Goal: Task Accomplishment & Management: Complete application form

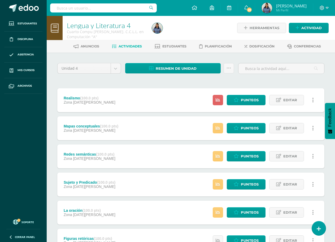
drag, startPoint x: 149, startPoint y: 134, endPoint x: 159, endPoint y: 144, distance: 13.1
click at [156, 141] on div "Realismo (100.0 pts) Zona 06 de Agosto Estatus de Actividad: 24 Estudiantes sin…" at bounding box center [190, 212] width 267 height 248
click at [175, 117] on div "Mapas conceptuales (100.0 pts) Zona 06 de Agosto Estatus de Actividad: 1 Estudi…" at bounding box center [190, 128] width 267 height 24
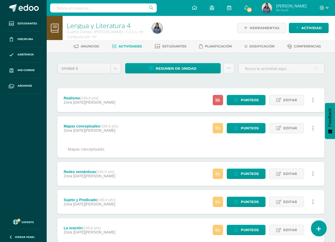
click at [321, 230] on link at bounding box center [318, 227] width 15 height 15
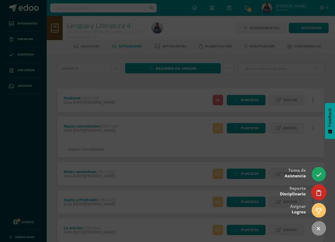
click at [318, 193] on icon at bounding box center [318, 193] width 5 height 6
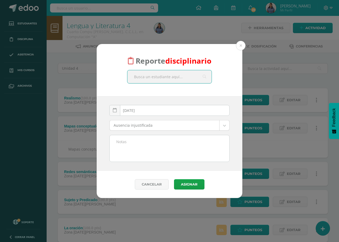
click at [184, 76] on input "text" at bounding box center [169, 76] width 84 height 13
type input "Ricardo"
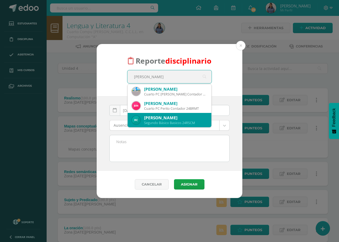
click at [194, 117] on div "Ricardo Sebastian Cruz Muñoz" at bounding box center [175, 118] width 63 height 6
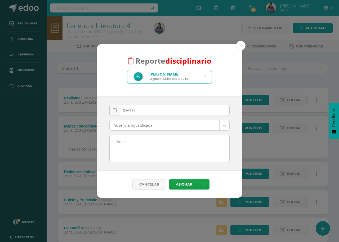
click at [179, 140] on textarea at bounding box center [170, 148] width 120 height 26
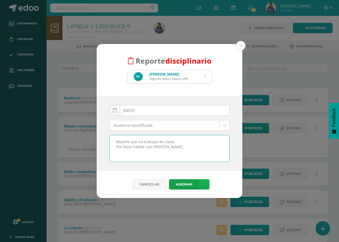
type textarea "Reporte por no trabajar en clase. Por favor hablar con Ricardo"
click at [205, 184] on link at bounding box center [204, 184] width 10 height 10
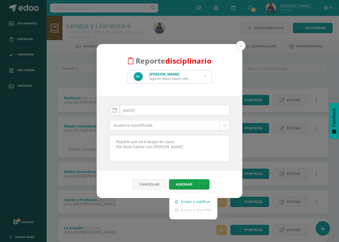
click at [199, 201] on link "Enviar y notificar" at bounding box center [194, 201] width 48 height 8
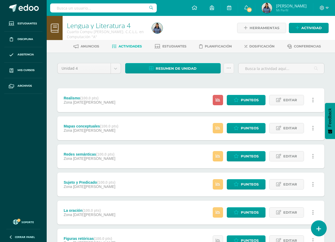
click at [320, 229] on icon at bounding box center [318, 229] width 5 height 6
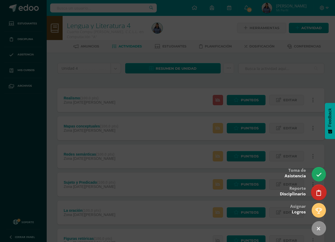
click at [321, 193] on link at bounding box center [318, 191] width 15 height 15
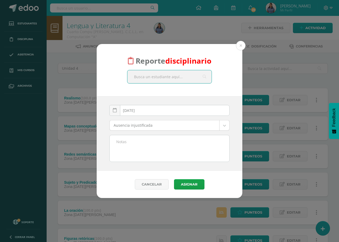
click at [186, 76] on input "text" at bounding box center [169, 76] width 84 height 13
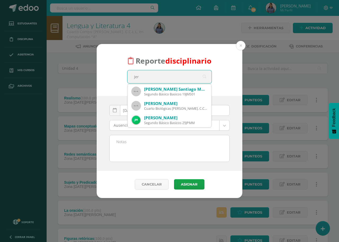
type input "[PERSON_NAME]"
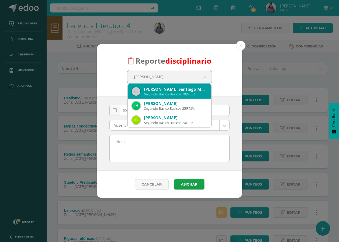
click at [186, 90] on div "[PERSON_NAME] Santiago Montenegro [PERSON_NAME]" at bounding box center [175, 89] width 63 height 6
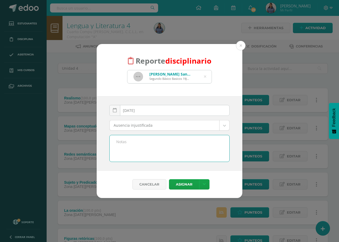
click at [163, 144] on textarea at bounding box center [170, 148] width 120 height 26
type textarea "Reporte a Jeremy por no trabajar en clase. Por favor hablar con Jeremy"
click at [205, 185] on link at bounding box center [204, 184] width 10 height 10
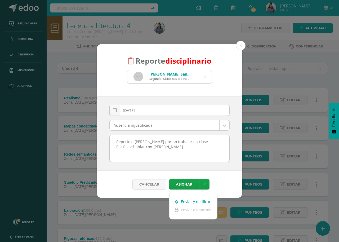
click at [202, 202] on link "Enviar y notificar" at bounding box center [194, 201] width 48 height 8
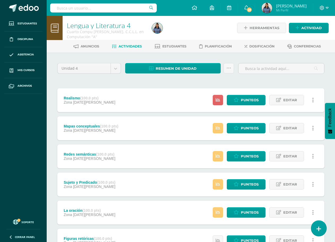
click at [317, 230] on icon at bounding box center [318, 229] width 5 height 6
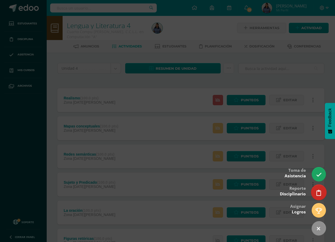
click at [316, 192] on icon at bounding box center [318, 193] width 5 height 6
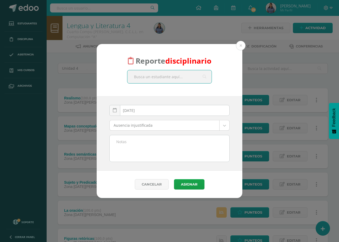
click at [166, 75] on input "text" at bounding box center [169, 76] width 84 height 13
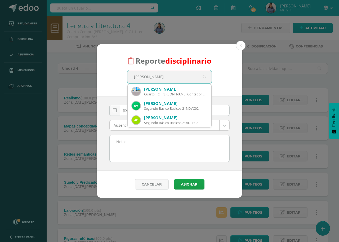
type input "Daniel Seba"
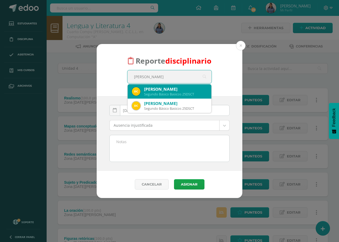
drag, startPoint x: 180, startPoint y: 89, endPoint x: 176, endPoint y: 92, distance: 4.6
click at [180, 89] on div "Daniel Sebastian Choy Tajtaj" at bounding box center [175, 89] width 63 height 6
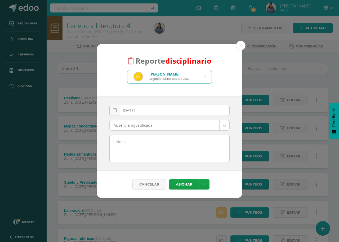
click at [156, 142] on textarea at bounding box center [170, 148] width 120 height 26
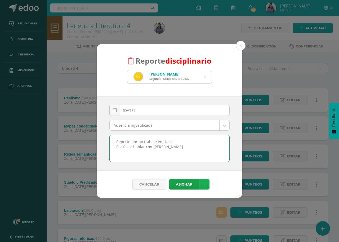
type textarea "Reporte por no trabaje en clase. Por favor hablar con Daniel."
click at [204, 183] on icon at bounding box center [204, 184] width 3 height 5
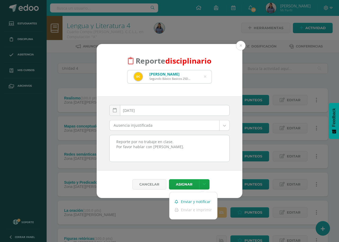
click at [202, 202] on link "Enviar y notificar" at bounding box center [194, 201] width 48 height 8
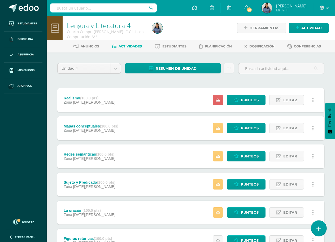
click at [321, 232] on link at bounding box center [318, 227] width 15 height 15
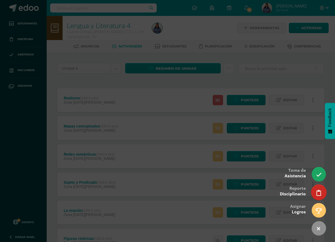
click at [319, 195] on icon at bounding box center [318, 193] width 5 height 6
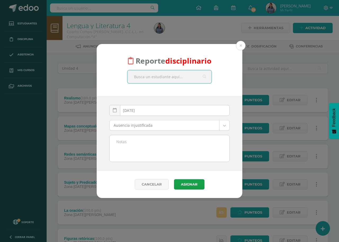
click at [166, 79] on input "text" at bounding box center [169, 76] width 84 height 13
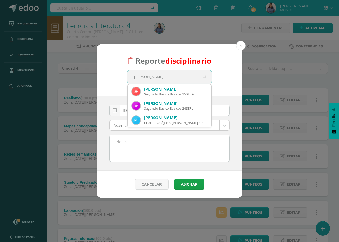
type input "Sara E"
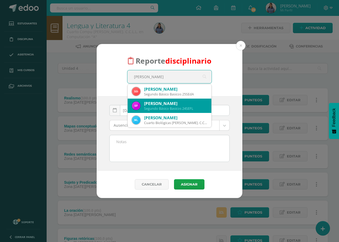
click at [167, 103] on div "Sarah Elizabeth Fuentes López" at bounding box center [175, 104] width 63 height 6
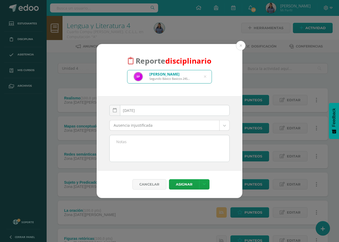
click at [147, 141] on textarea at bounding box center [170, 148] width 120 height 26
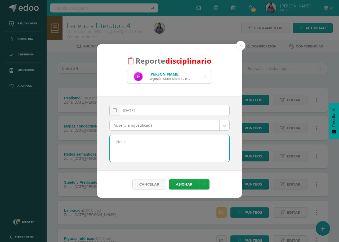
type textarea "E"
type textarea "Reporte por no trabajar en clase platicar mucho. Por favor hablar con ella."
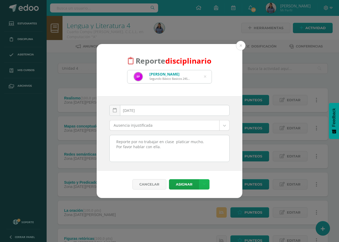
click at [202, 185] on link at bounding box center [204, 184] width 10 height 10
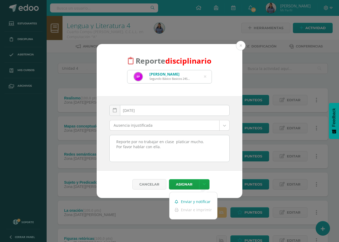
click at [204, 202] on link "Enviar y notificar" at bounding box center [194, 201] width 48 height 8
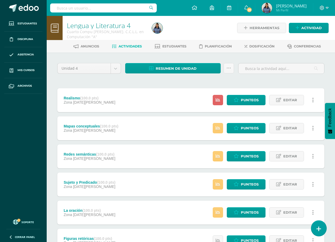
click at [321, 230] on link at bounding box center [318, 227] width 15 height 15
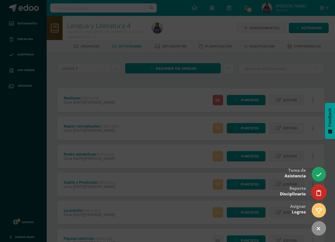
click at [318, 192] on icon at bounding box center [318, 193] width 5 height 6
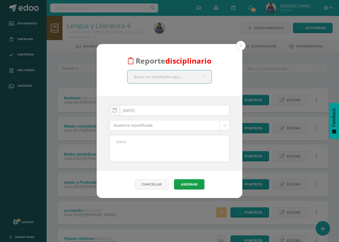
click at [175, 79] on input "text" at bounding box center [169, 76] width 84 height 13
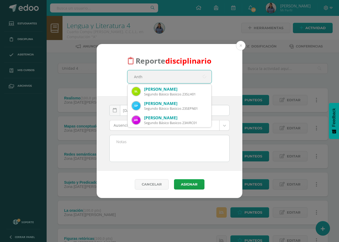
type input "Antho"
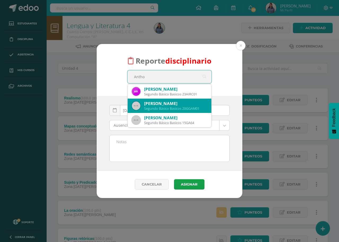
click at [188, 104] on div "Anthony Miguel Gonzalez Guevara" at bounding box center [175, 104] width 63 height 6
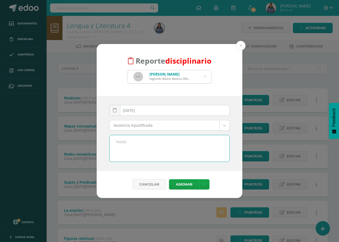
click at [160, 140] on textarea at bounding box center [170, 148] width 120 height 26
type textarea "Reporte por no trabajar en clase . Por favor hablar con Anthony"
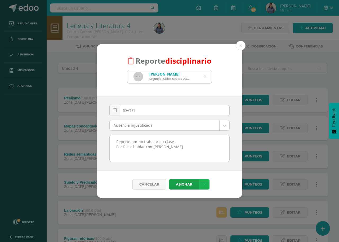
click at [203, 187] on link at bounding box center [204, 184] width 10 height 10
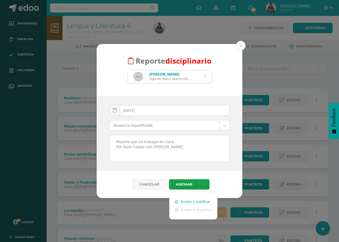
click at [203, 202] on link "Enviar y notificar" at bounding box center [194, 201] width 48 height 8
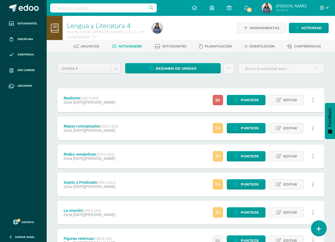
click at [321, 230] on link at bounding box center [318, 227] width 15 height 15
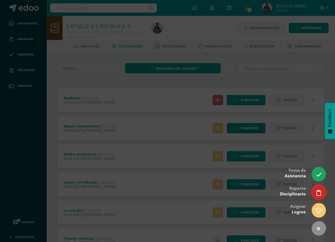
click at [319, 195] on icon at bounding box center [318, 193] width 5 height 6
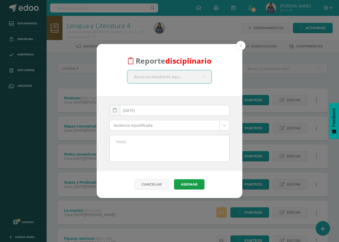
click at [159, 79] on input "text" at bounding box center [169, 76] width 84 height 13
type input "Ana Euler"
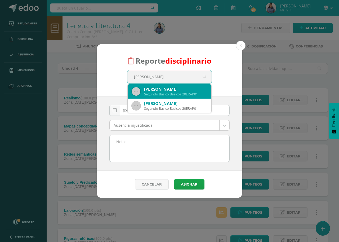
click at [170, 91] on div "Ana Patricia Euler Rivera" at bounding box center [175, 89] width 63 height 6
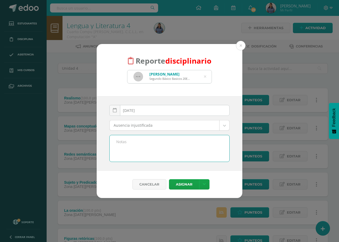
click at [157, 140] on textarea at bounding box center [170, 148] width 120 height 26
type textarea "Reporte por no trabajar en clase y esta haciendo cartitas. Por favor hablar con…"
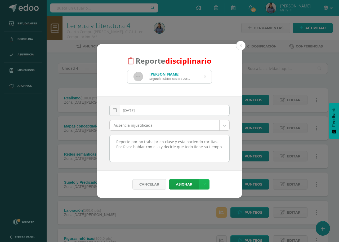
click at [204, 185] on icon at bounding box center [204, 184] width 3 height 5
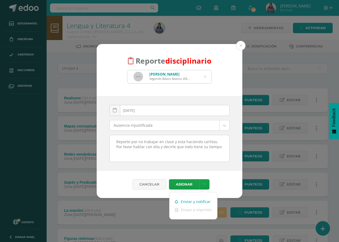
click at [200, 203] on link "Enviar y notificar" at bounding box center [194, 201] width 48 height 8
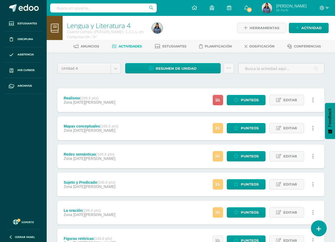
click at [319, 229] on icon at bounding box center [318, 229] width 5 height 6
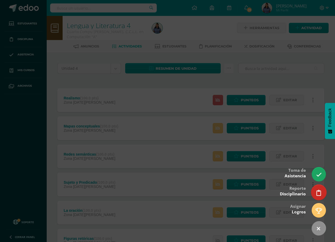
click at [318, 194] on icon at bounding box center [318, 193] width 5 height 6
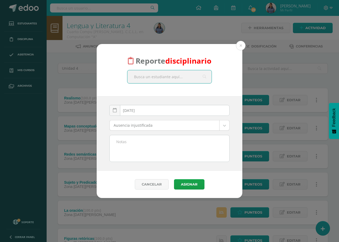
click at [180, 75] on input "text" at bounding box center [169, 76] width 84 height 13
type input "Jesica"
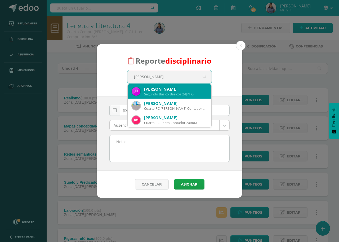
click at [182, 89] on div "Jessica Pamela Hurtarte González" at bounding box center [175, 89] width 63 height 6
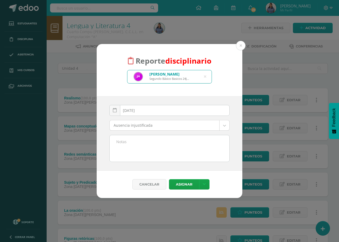
click at [160, 144] on textarea at bounding box center [170, 148] width 120 height 26
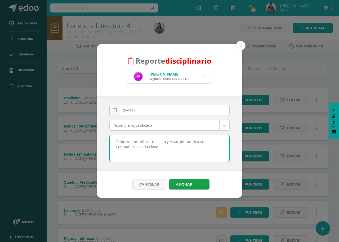
click at [180, 143] on textarea "Reporte por utilizar mi sello y estar pintando a sus compañeros en la clase" at bounding box center [170, 148] width 120 height 26
click at [220, 142] on textarea "Reporte por utilizar mi sello y pintando a sus compañeros en la clase" at bounding box center [170, 148] width 120 height 26
click at [215, 141] on textarea "Reporte por utilizar mi sello sin mi permiso en la clase" at bounding box center [170, 148] width 120 height 26
type textarea "Reporte por utilizar mi sello sin mi permiso. Por favor hablar con ella."
click at [204, 183] on icon at bounding box center [204, 184] width 3 height 5
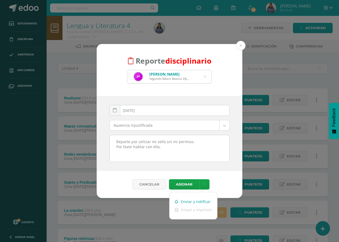
click at [199, 202] on link "Enviar y notificar" at bounding box center [194, 201] width 48 height 8
